Goal: Share content

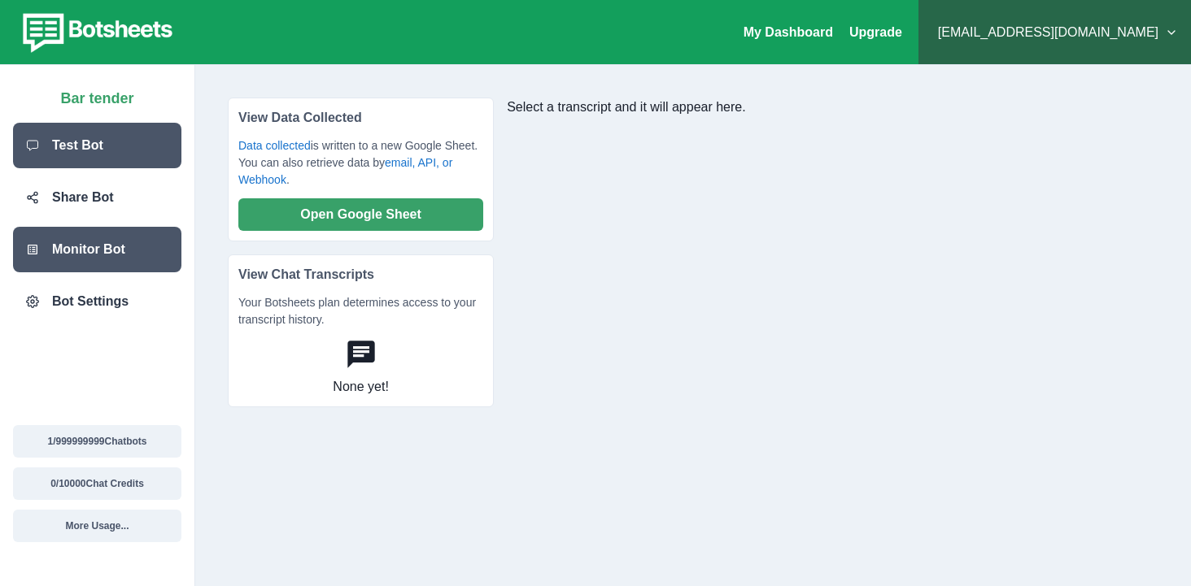
click at [98, 148] on p "Test Bot" at bounding box center [77, 146] width 51 height 20
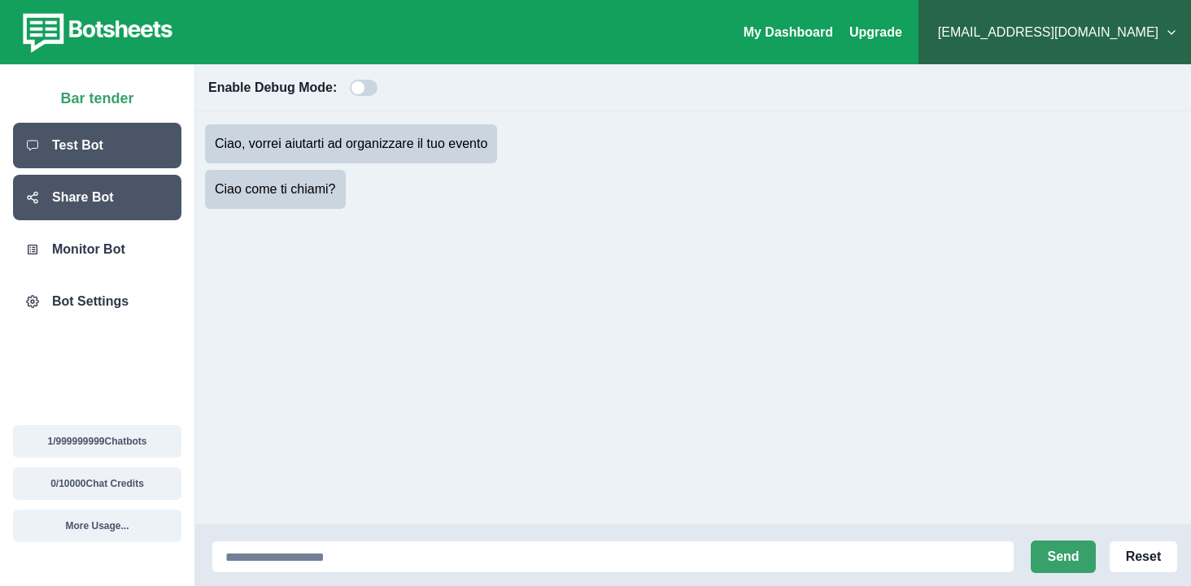
click at [107, 188] on p "Share Bot" at bounding box center [83, 198] width 62 height 20
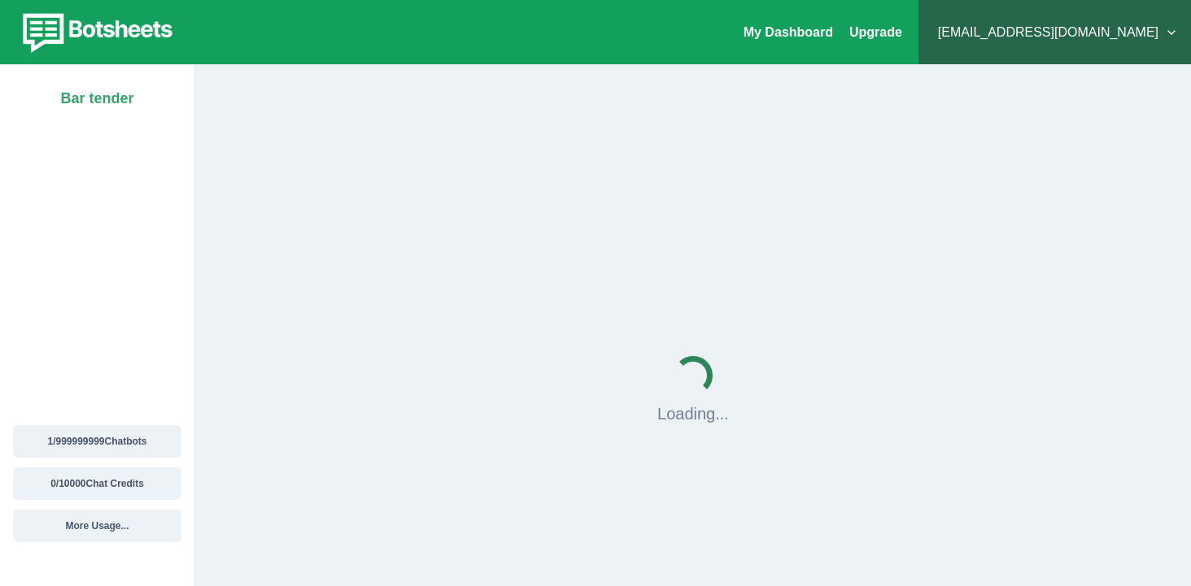
click at [129, 270] on div "Bar tender 1 / 999999999 Chatbots 0 / 10000 Chat Credits More Usage..." at bounding box center [97, 325] width 195 height 521
